Goal: Find specific page/section: Find specific page/section

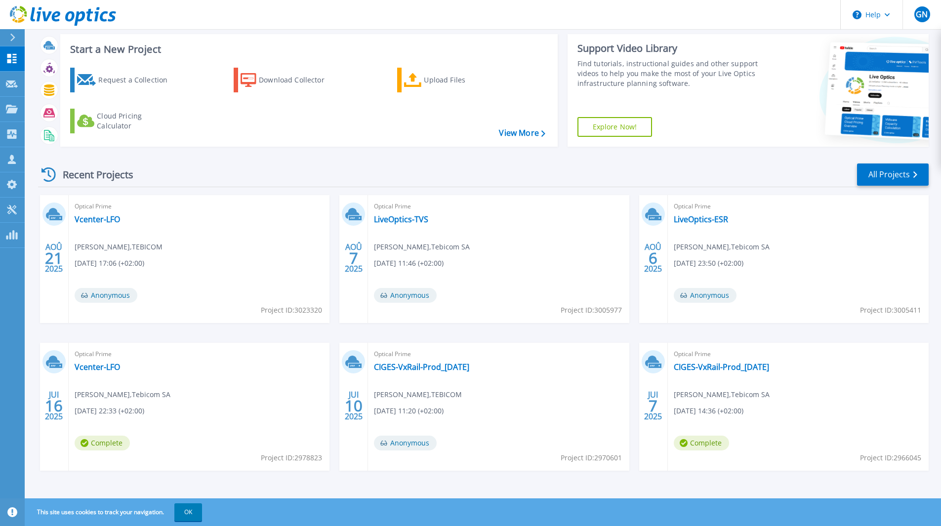
scroll to position [21, 0]
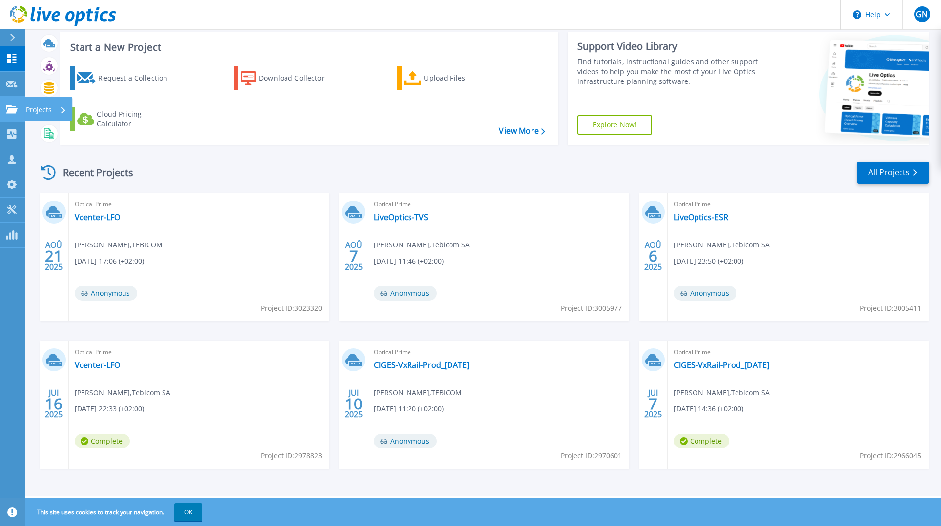
click at [47, 105] on p "Projects" at bounding box center [39, 110] width 26 height 26
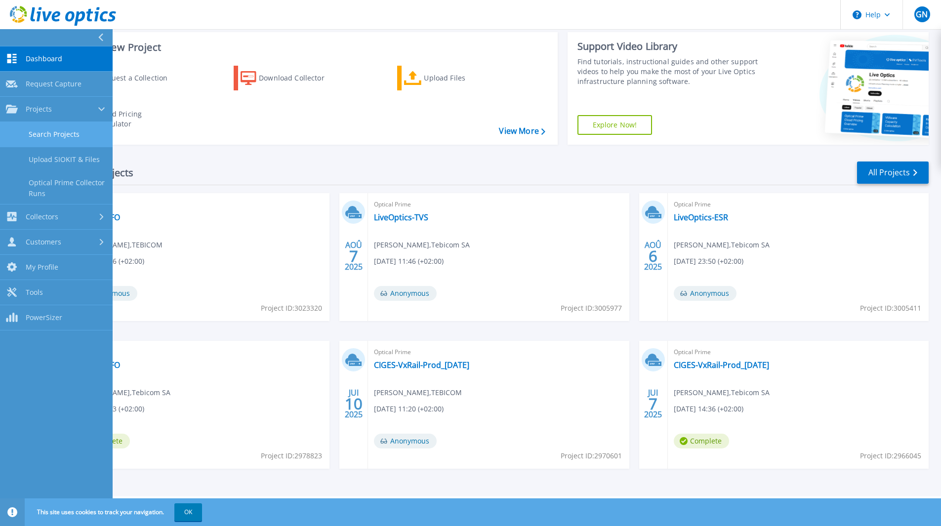
click at [73, 134] on link "Search Projects" at bounding box center [56, 134] width 113 height 25
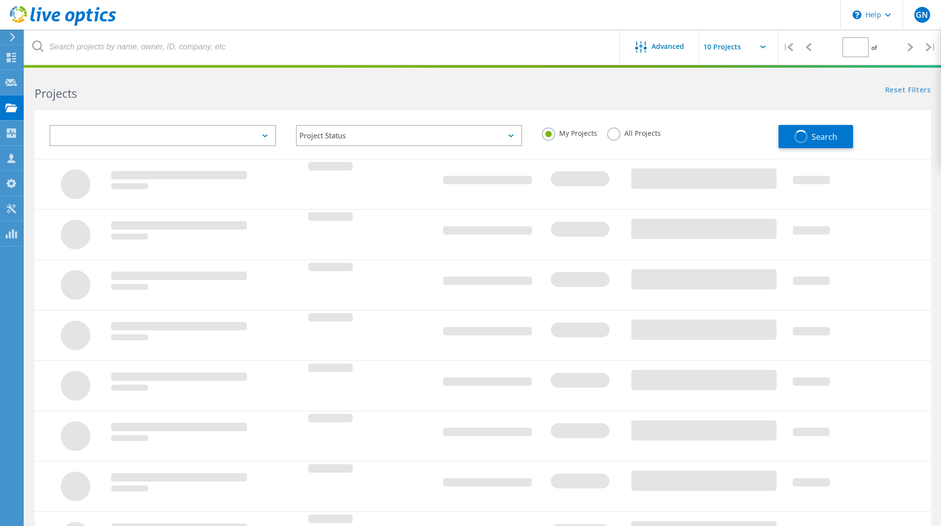
type input "1"
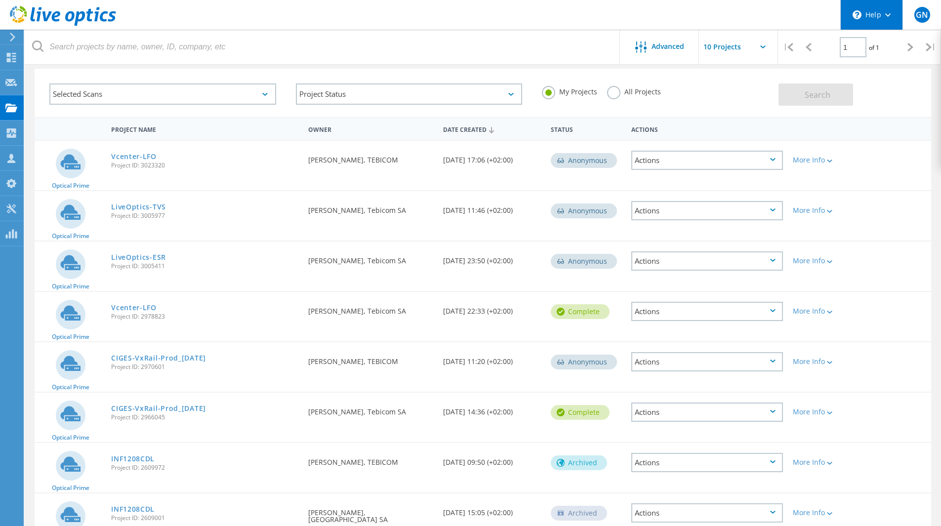
scroll to position [42, 0]
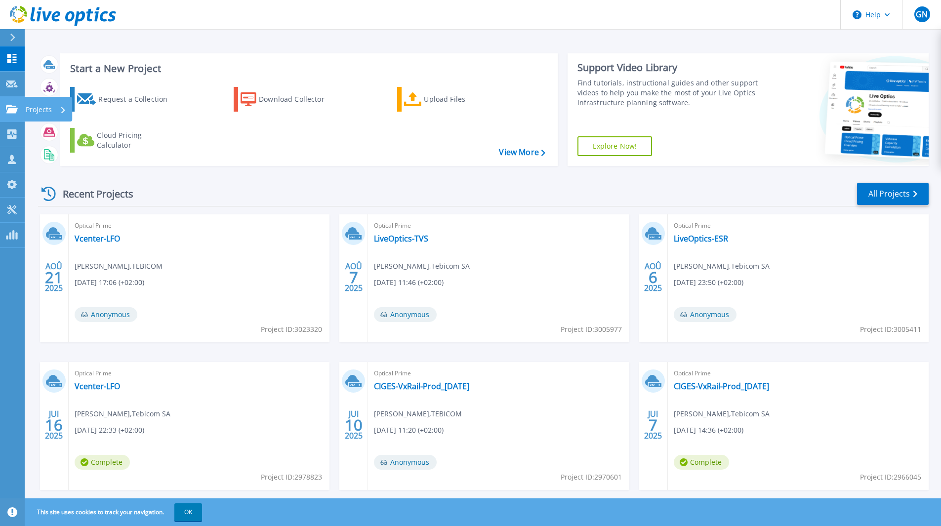
click at [20, 112] on link "Projects Projects" at bounding box center [12, 109] width 25 height 25
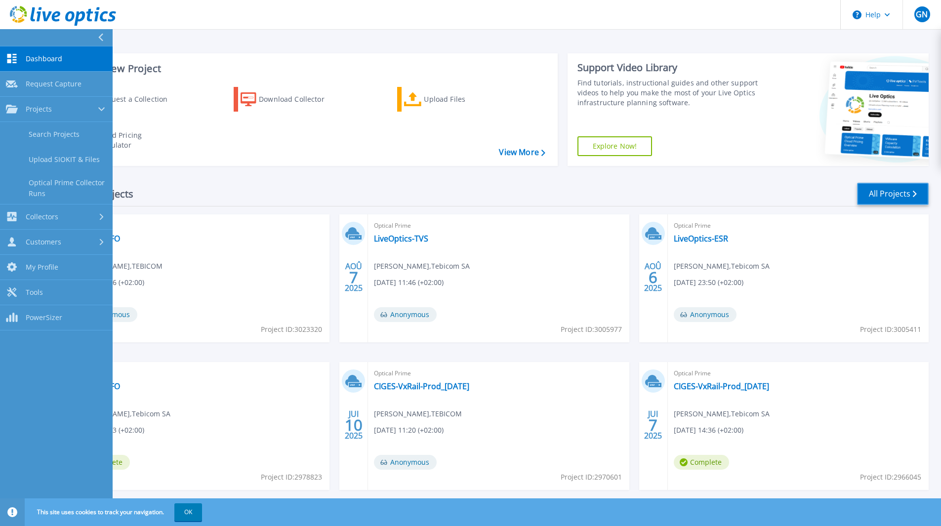
click at [870, 194] on link "All Projects" at bounding box center [893, 194] width 72 height 22
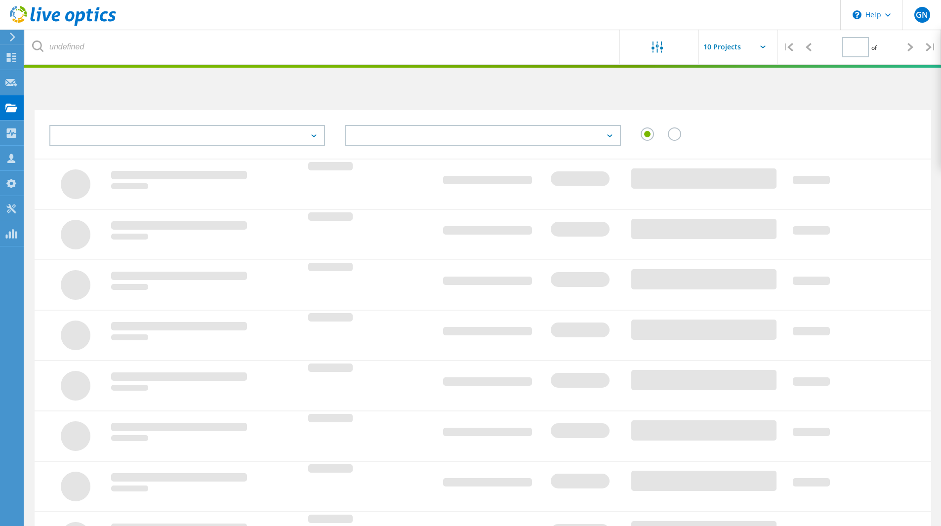
type input "1"
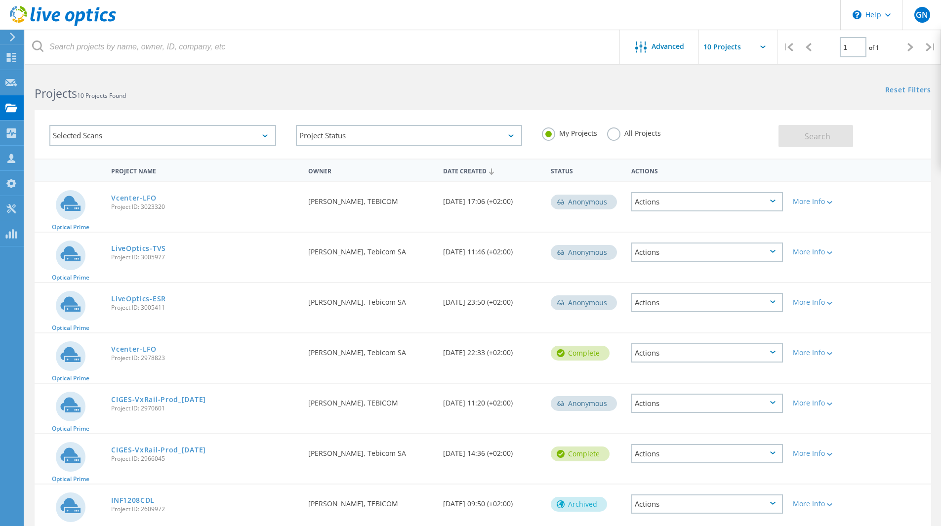
click at [621, 135] on label "All Projects" at bounding box center [634, 131] width 54 height 9
click at [0, 0] on input "All Projects" at bounding box center [0, 0] width 0 height 0
click at [815, 134] on span "Search" at bounding box center [818, 136] width 26 height 11
